Goal: Task Accomplishment & Management: Manage account settings

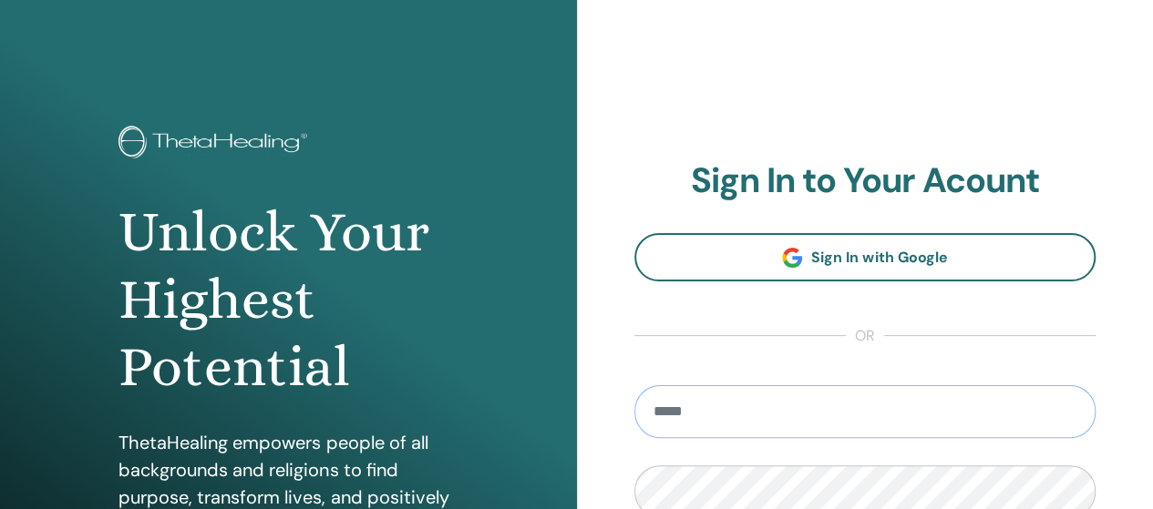
click at [860, 406] on input "email" at bounding box center [865, 411] width 462 height 53
type input "**********"
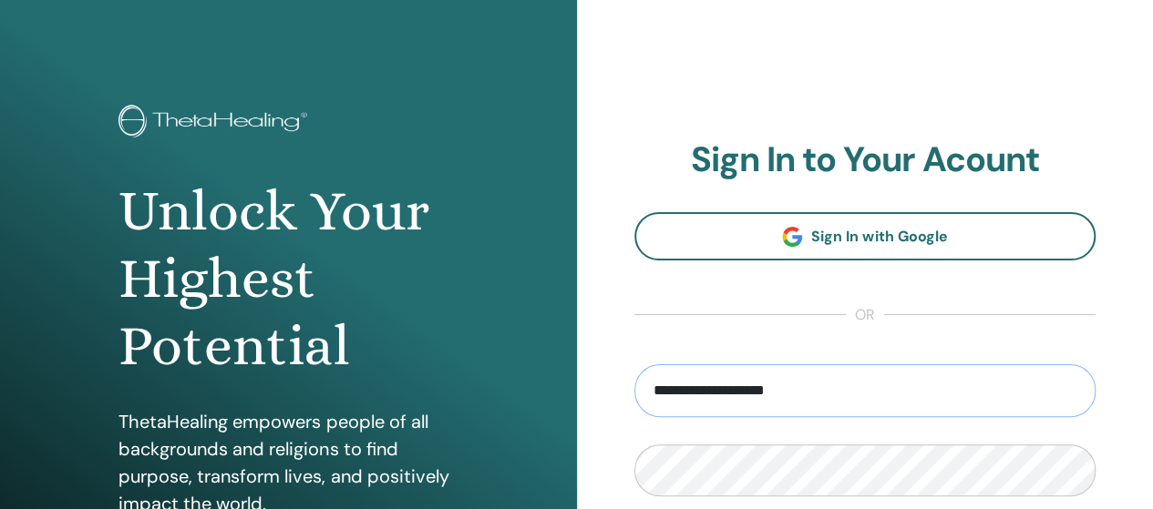
scroll to position [128, 0]
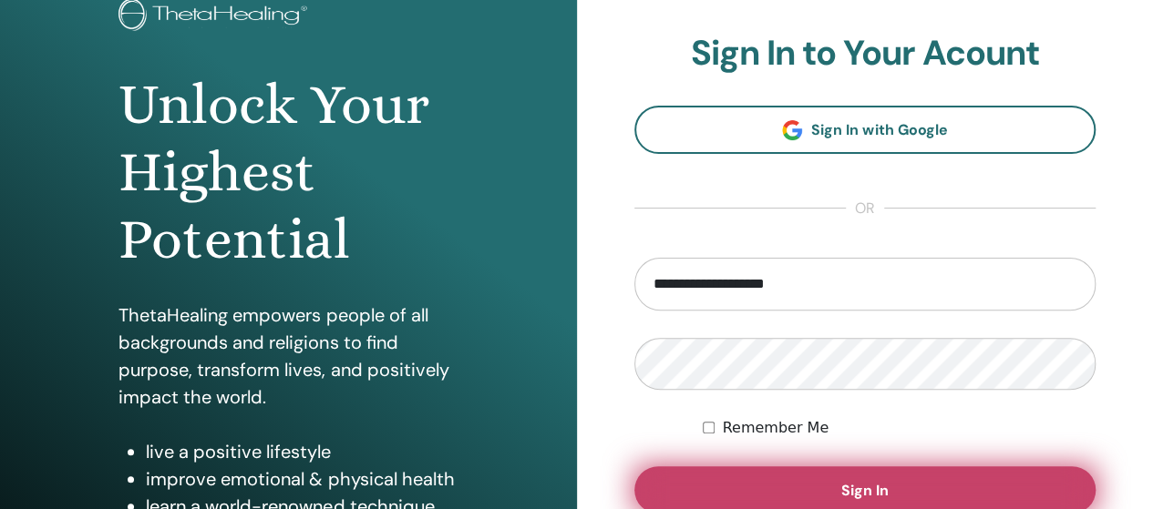
click at [811, 484] on button "Sign In" at bounding box center [865, 490] width 462 height 47
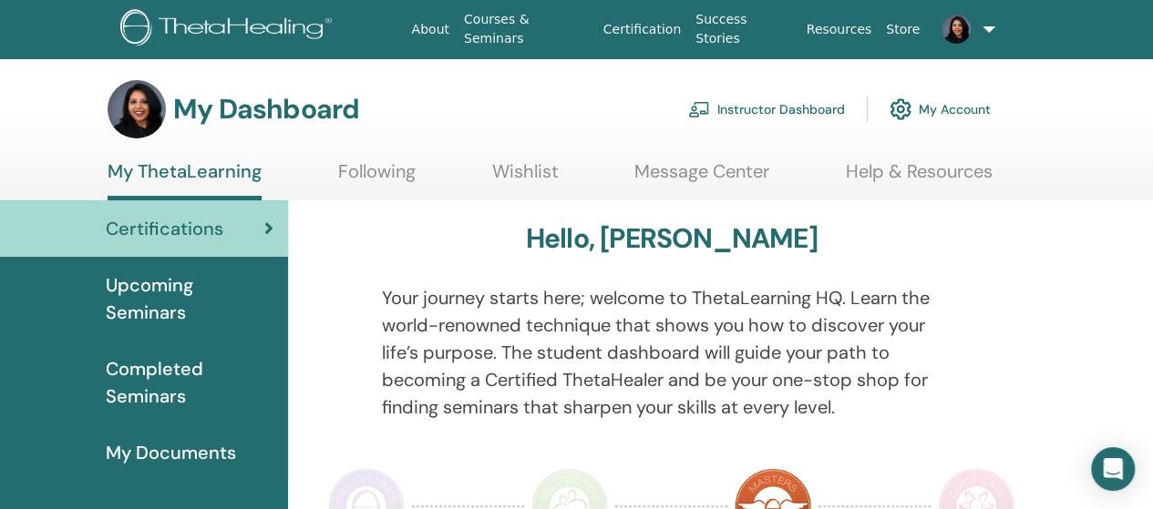
click at [985, 19] on link at bounding box center [963, 29] width 73 height 58
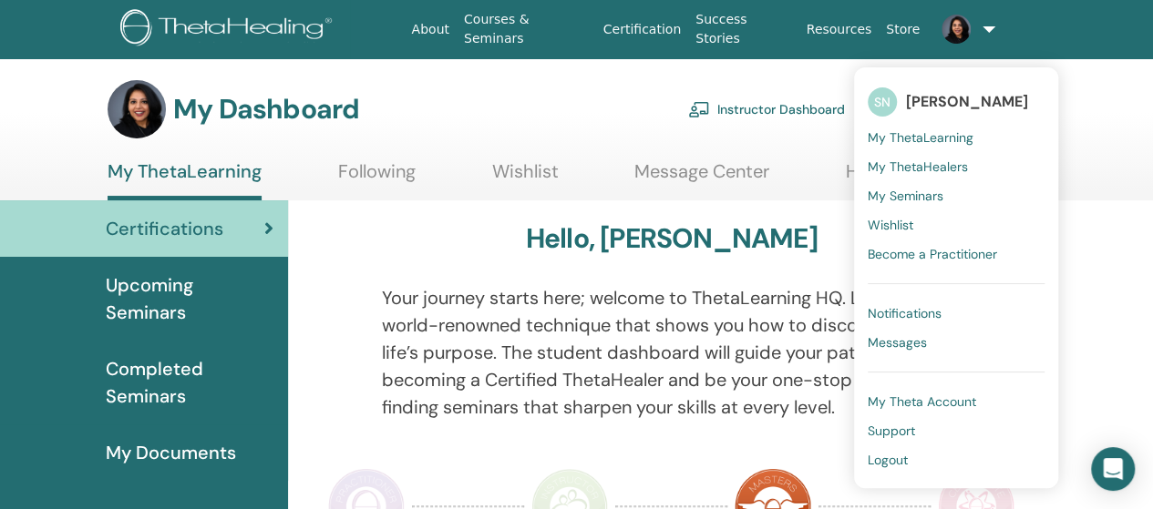
click at [891, 460] on span "Logout" at bounding box center [888, 460] width 40 height 16
